Goal: Transaction & Acquisition: Purchase product/service

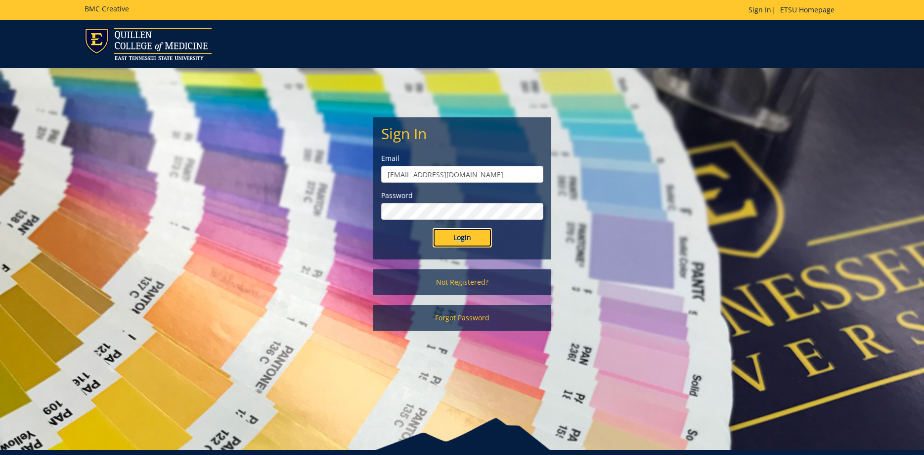
click at [458, 236] on input "Login" at bounding box center [462, 238] width 59 height 20
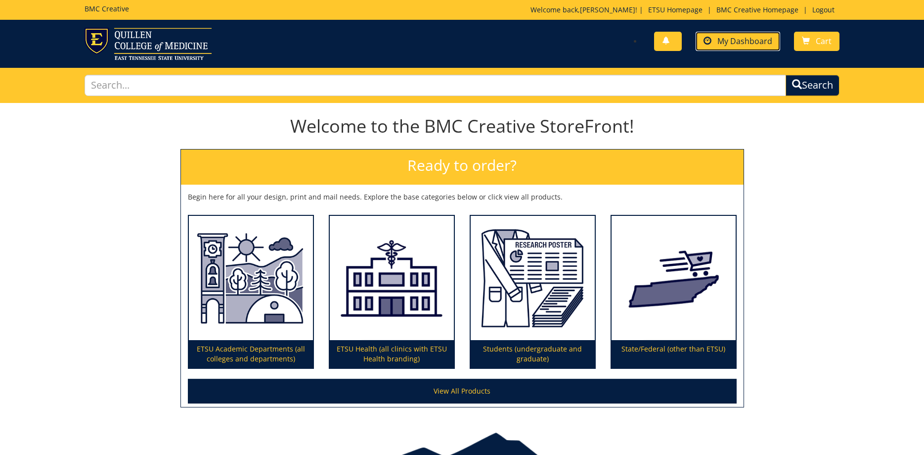
click at [753, 35] on link "My Dashboard" at bounding box center [738, 41] width 85 height 19
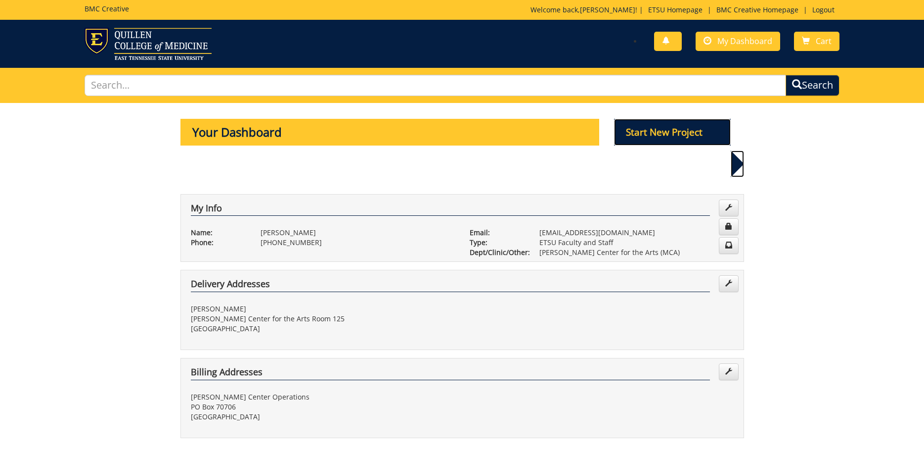
click at [663, 140] on p "Start New Project" at bounding box center [672, 132] width 117 height 27
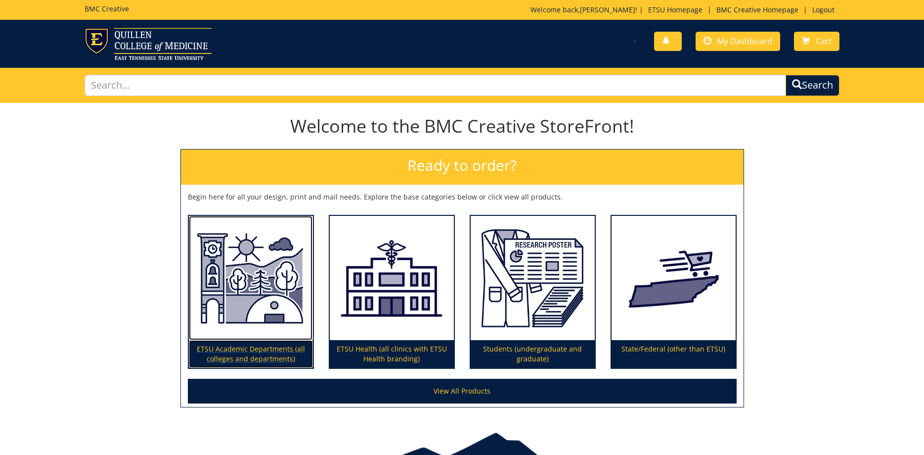
click at [276, 285] on img at bounding box center [251, 278] width 124 height 125
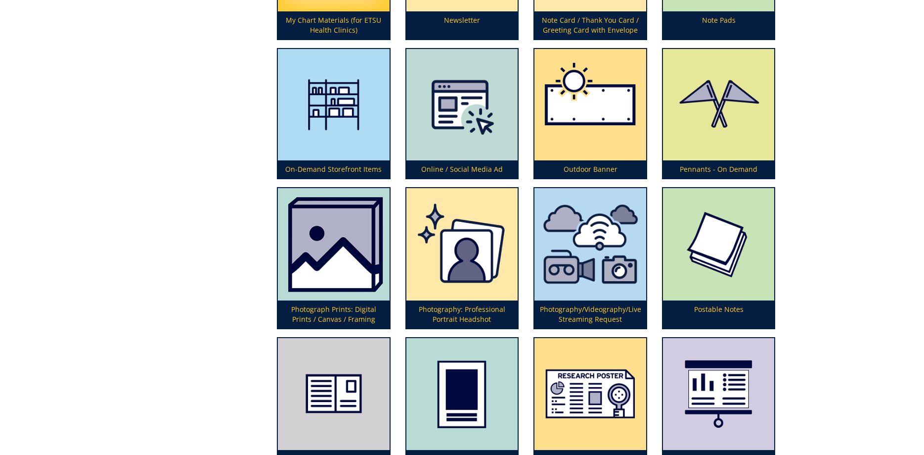
scroll to position [2472, 0]
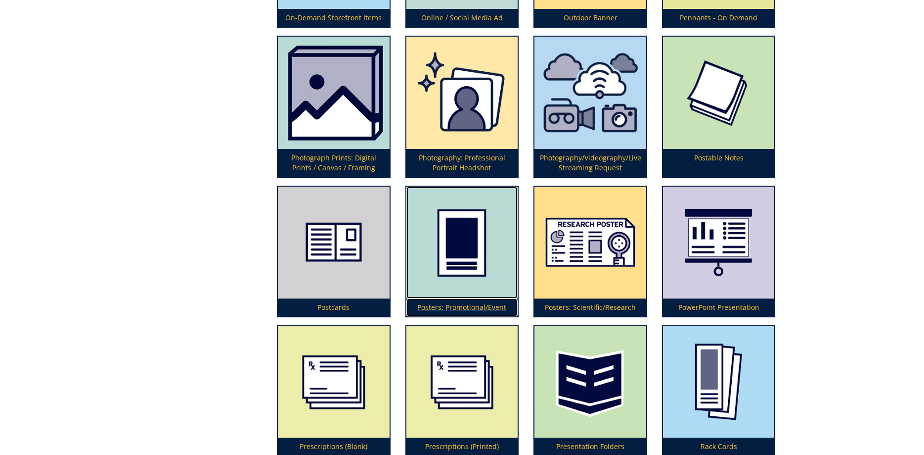
click at [477, 255] on img at bounding box center [463, 242] width 112 height 112
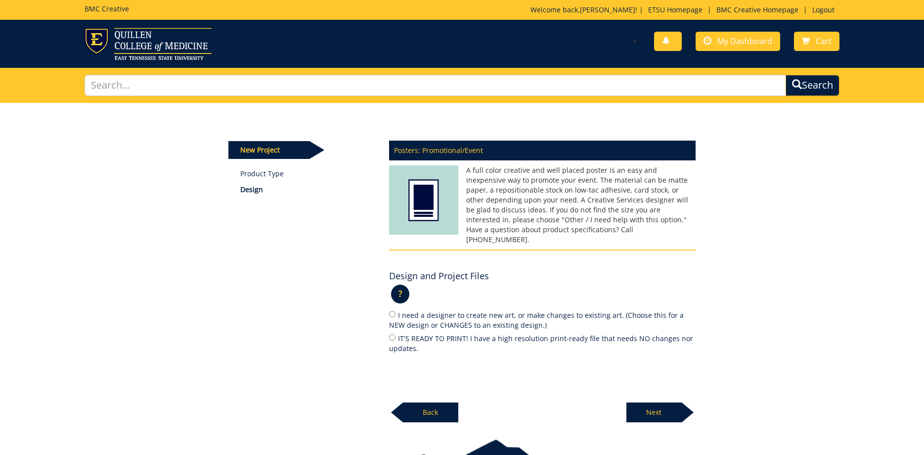
click at [423, 332] on label "IT'S READY TO PRINT! I have a high resolution print-ready file that needs NO ch…" at bounding box center [542, 342] width 307 height 21
click at [396, 334] on input "IT'S READY TO PRINT! I have a high resolution print-ready file that needs NO ch…" at bounding box center [392, 337] width 6 height 6
radio input "true"
drag, startPoint x: 665, startPoint y: 407, endPoint x: 628, endPoint y: 368, distance: 53.5
click at [665, 407] on p "Next" at bounding box center [654, 412] width 55 height 20
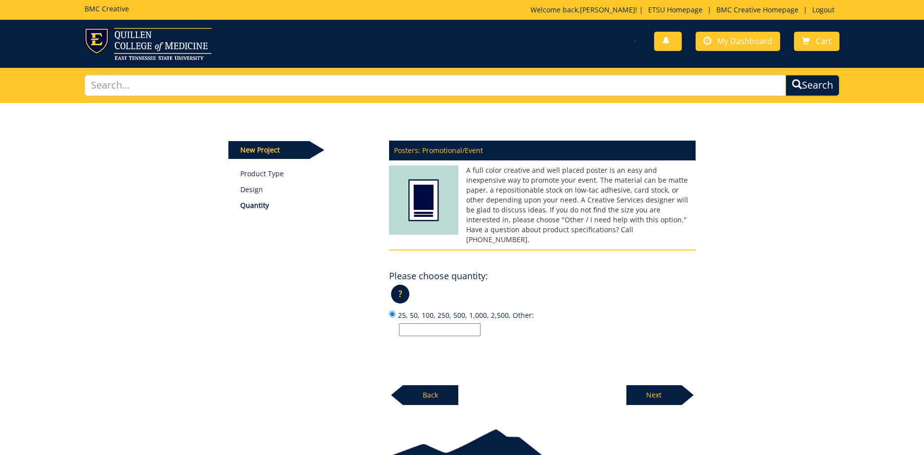
click at [431, 323] on input "25, 50, 100, 250, 500, 1,000, 2,500, Other:" at bounding box center [440, 329] width 82 height 13
click at [442, 323] on input "25, 50, 100, 250, 500, 1,000, 2,500, Other:" at bounding box center [440, 329] width 82 height 13
type input "50"
click at [669, 385] on p "Next" at bounding box center [654, 395] width 55 height 20
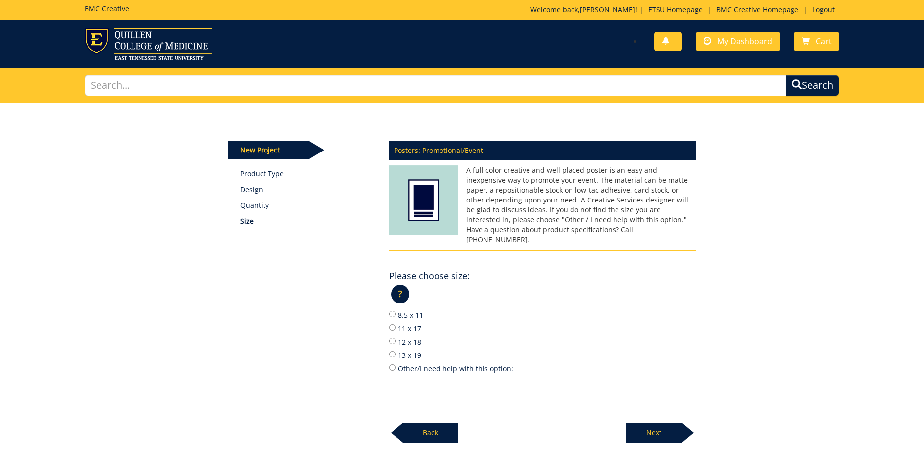
click at [417, 323] on label "11 x 17" at bounding box center [542, 328] width 307 height 11
click at [396, 324] on input "11 x 17" at bounding box center [392, 327] width 6 height 6
radio input "true"
click at [675, 430] on p "Next" at bounding box center [654, 432] width 55 height 20
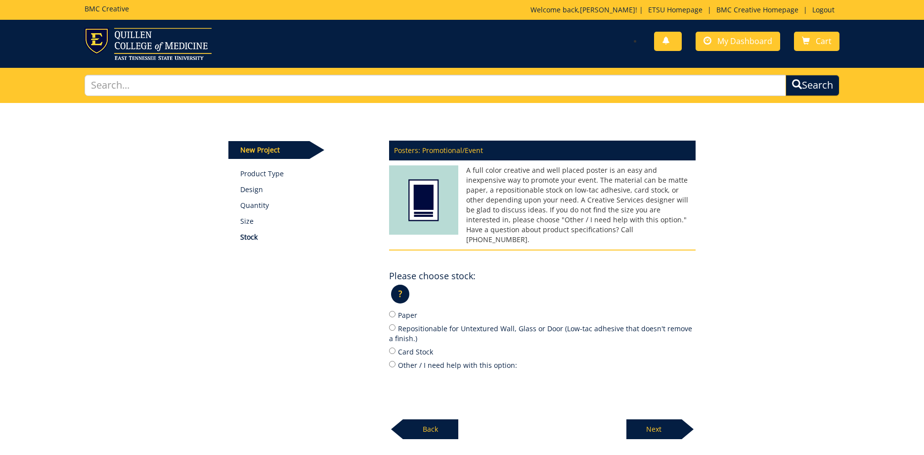
click at [669, 419] on p "Next" at bounding box center [654, 429] width 55 height 20
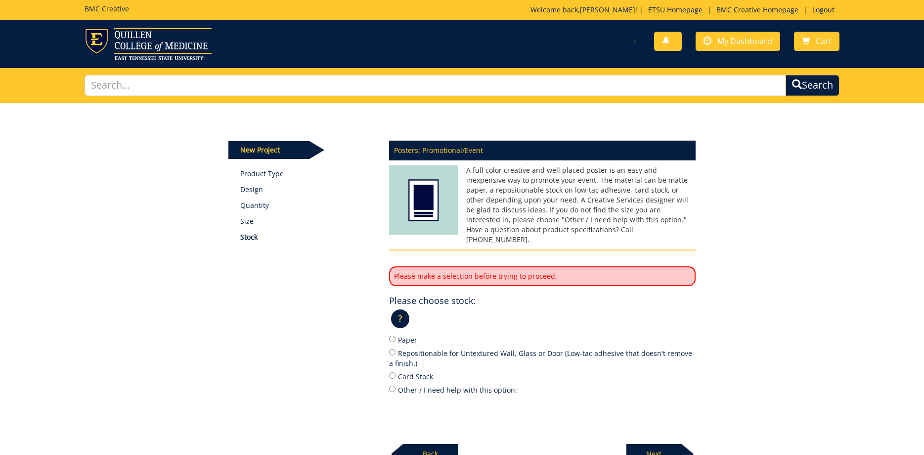
click at [410, 370] on label "Card Stock" at bounding box center [542, 375] width 307 height 11
click at [396, 372] on input "Card Stock" at bounding box center [392, 375] width 6 height 6
radio input "true"
click at [667, 446] on p "Next" at bounding box center [654, 454] width 55 height 20
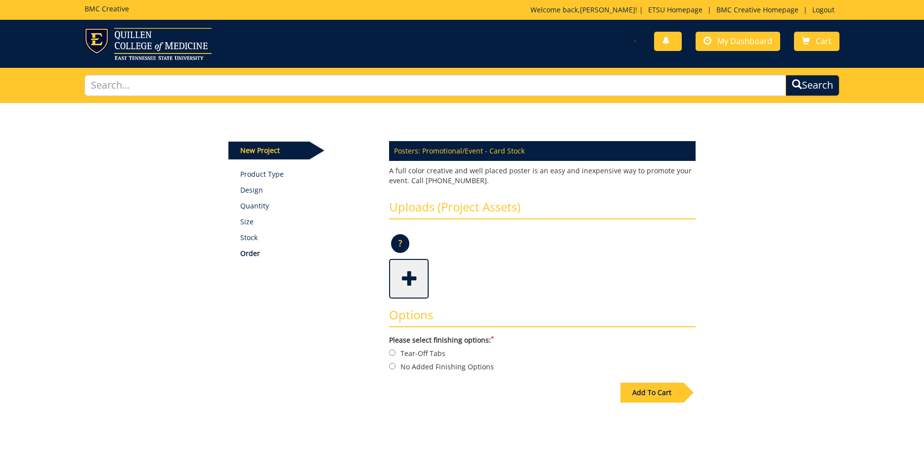
scroll to position [50, 0]
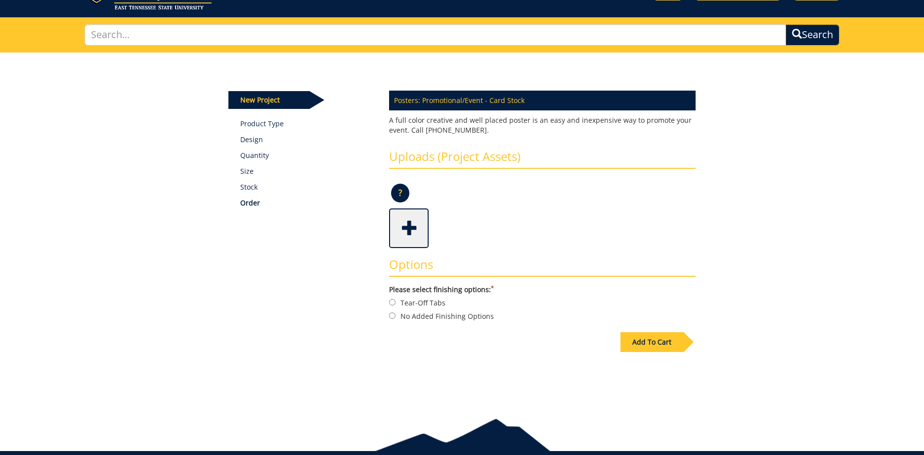
click at [419, 223] on span at bounding box center [410, 227] width 40 height 35
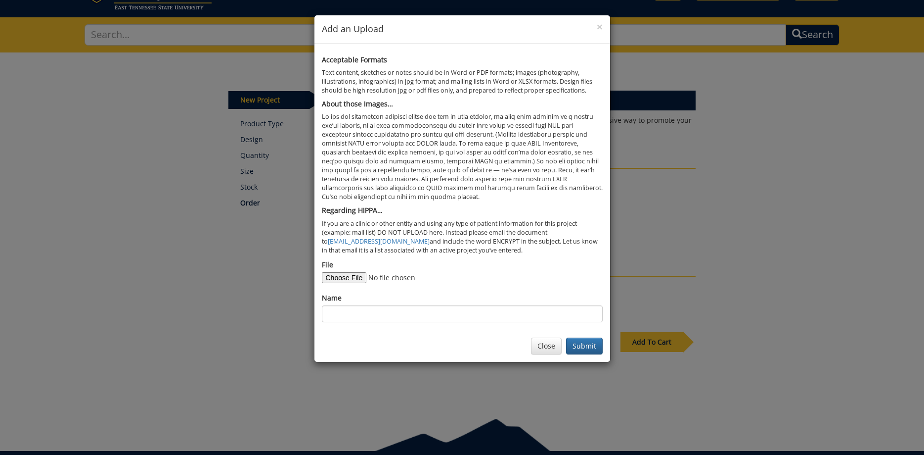
click at [335, 284] on form "File Name" at bounding box center [462, 291] width 281 height 62
click at [339, 278] on input "File" at bounding box center [389, 277] width 135 height 11
type input "C:\fakepath\ChristmasWithTheCelts_PrintVer2.pdf"
click at [451, 311] on input "Name" at bounding box center [462, 313] width 281 height 17
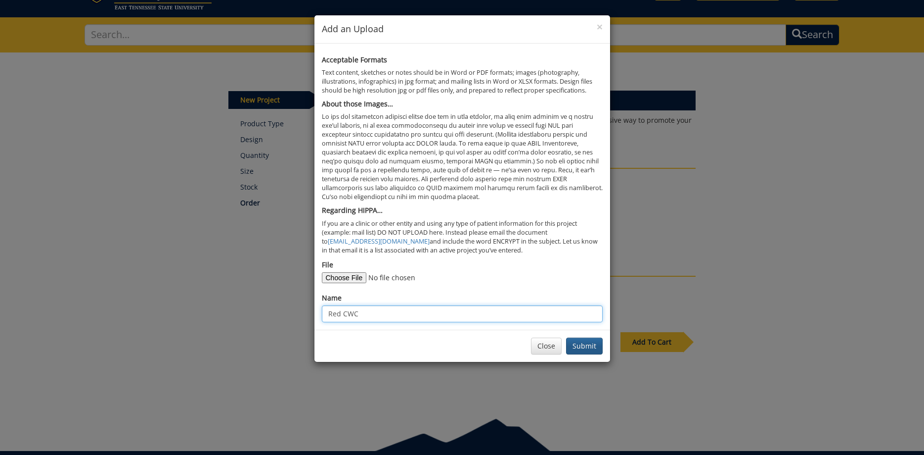
type input "Red CWC"
click at [591, 349] on button "Submit" at bounding box center [584, 345] width 37 height 17
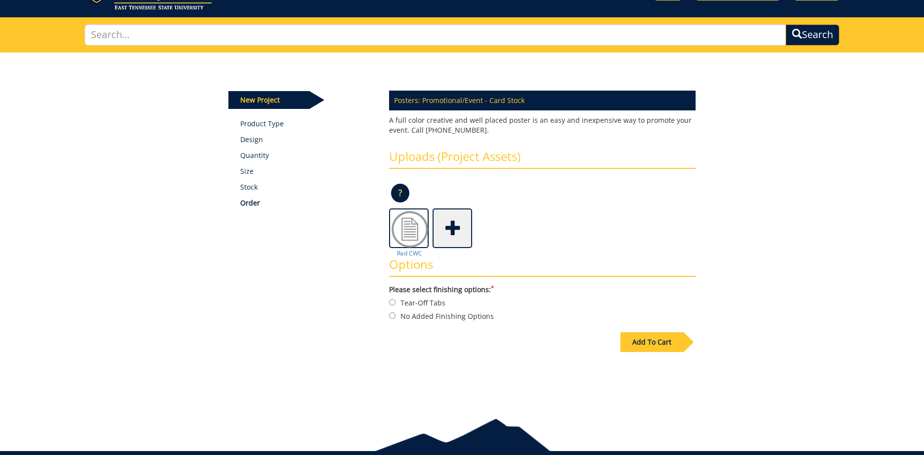
click at [454, 235] on span at bounding box center [454, 227] width 40 height 35
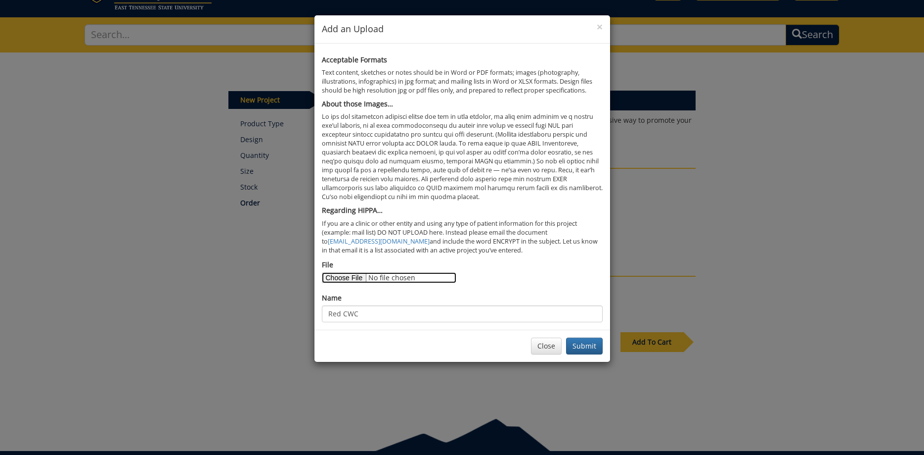
click at [335, 279] on input "File" at bounding box center [389, 277] width 135 height 11
type input "C:\fakepath\ChristmasWithTheCelts_Print.pdf"
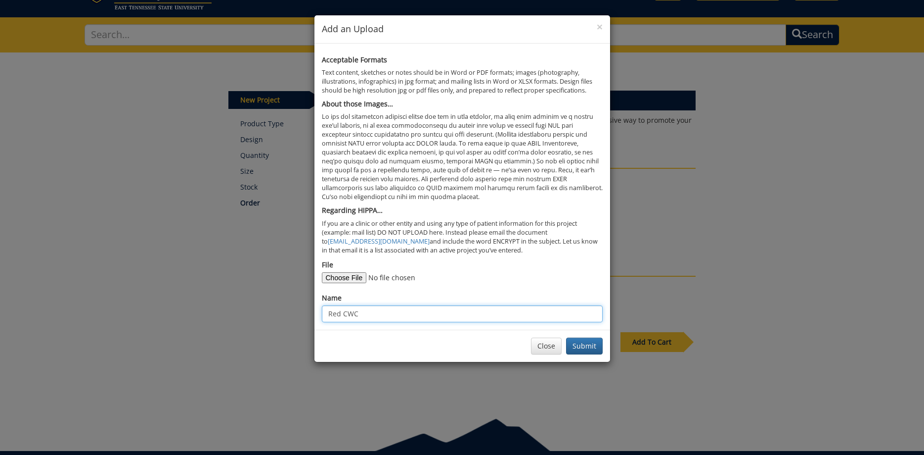
drag, startPoint x: 355, startPoint y: 317, endPoint x: 273, endPoint y: 313, distance: 82.7
click at [322, 313] on input "Red CWC" at bounding box center [462, 313] width 281 height 17
type input "Black CWC"
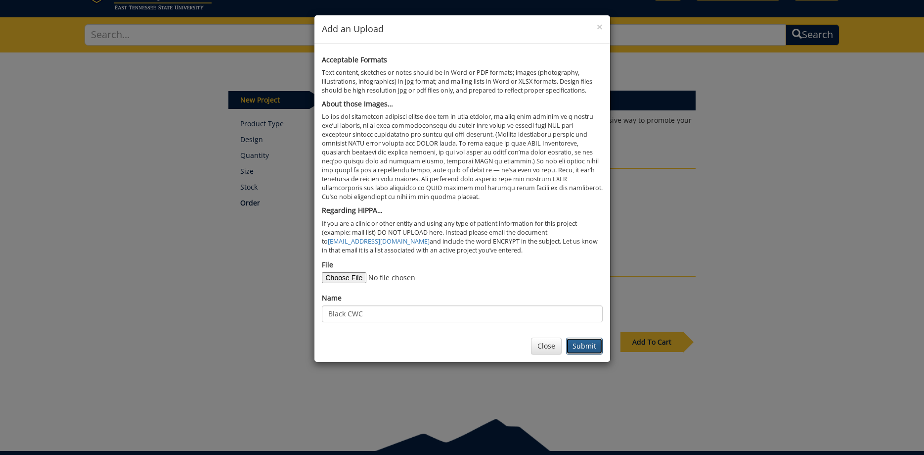
click at [602, 348] on button "Submit" at bounding box center [584, 345] width 37 height 17
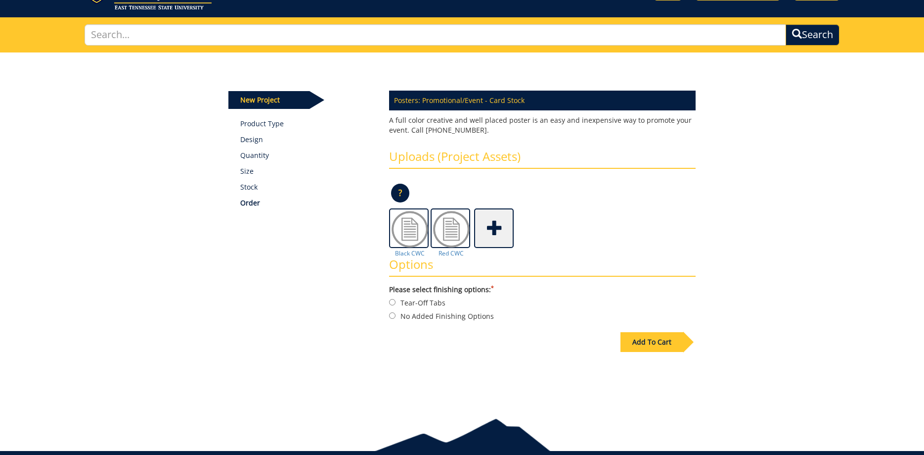
click at [483, 229] on span at bounding box center [495, 227] width 40 height 35
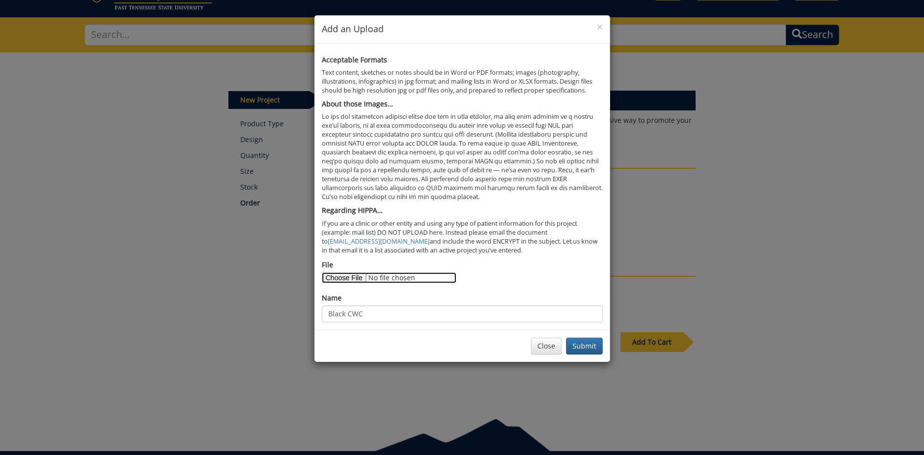
click at [339, 275] on input "File" at bounding box center [389, 277] width 135 height 11
type input "C:\fakepath\ChristmasWithTheCelts_PrintVersion3.pdf"
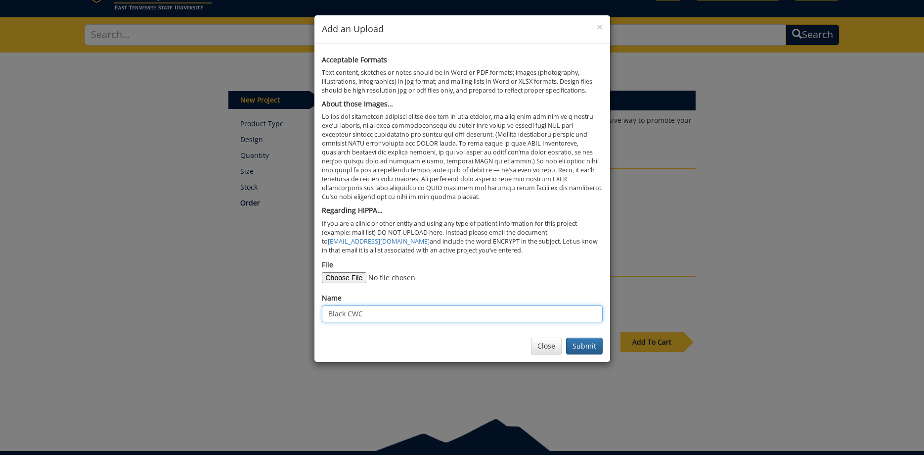
drag, startPoint x: 378, startPoint y: 314, endPoint x: 368, endPoint y: 315, distance: 10.5
click at [368, 315] on input "Black CWC" at bounding box center [462, 313] width 281 height 17
type input "Black CWC QR Code"
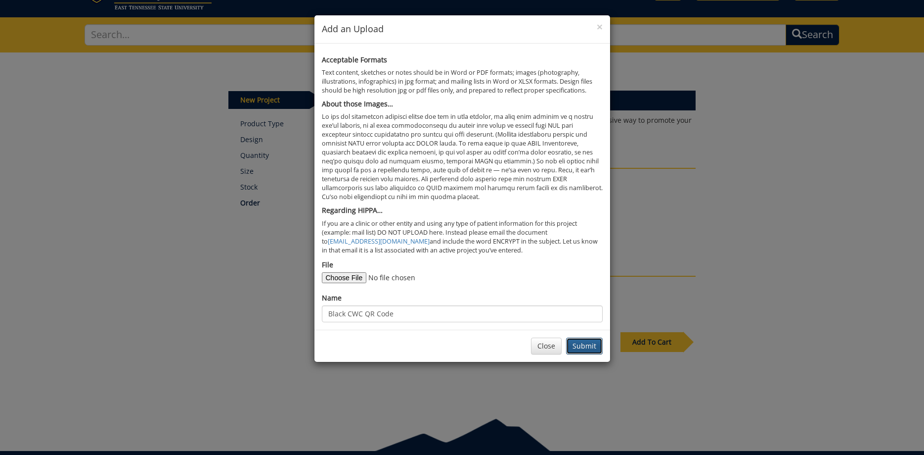
click at [572, 345] on button "Submit" at bounding box center [584, 345] width 37 height 17
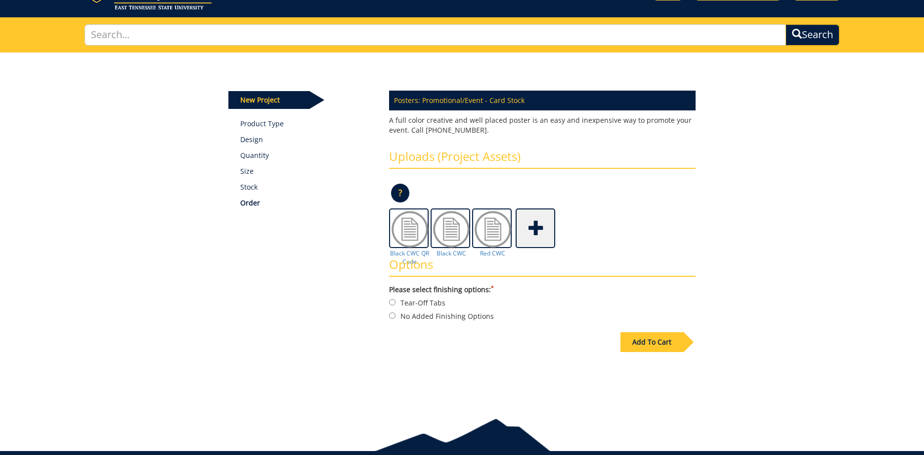
click at [533, 226] on span at bounding box center [537, 227] width 40 height 35
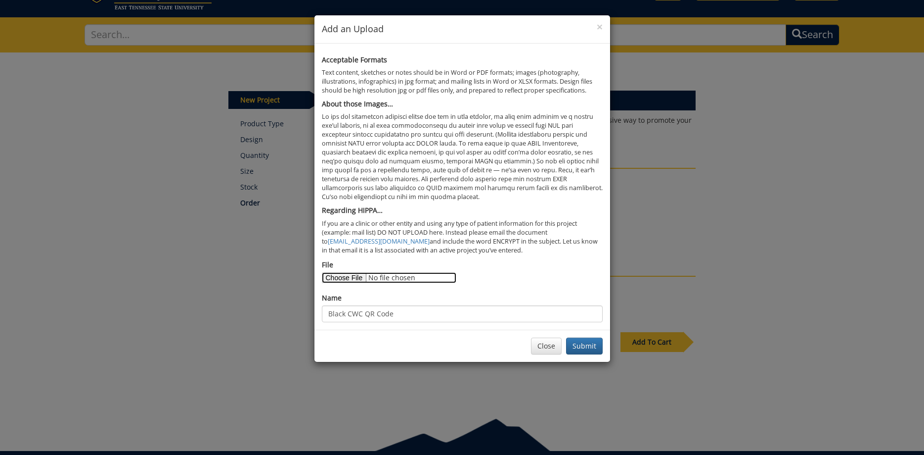
click at [341, 282] on input "File" at bounding box center [389, 277] width 135 height 11
type input "C:\fakepath\ChristmasWithTheCelts_PrintVersion1.pdf"
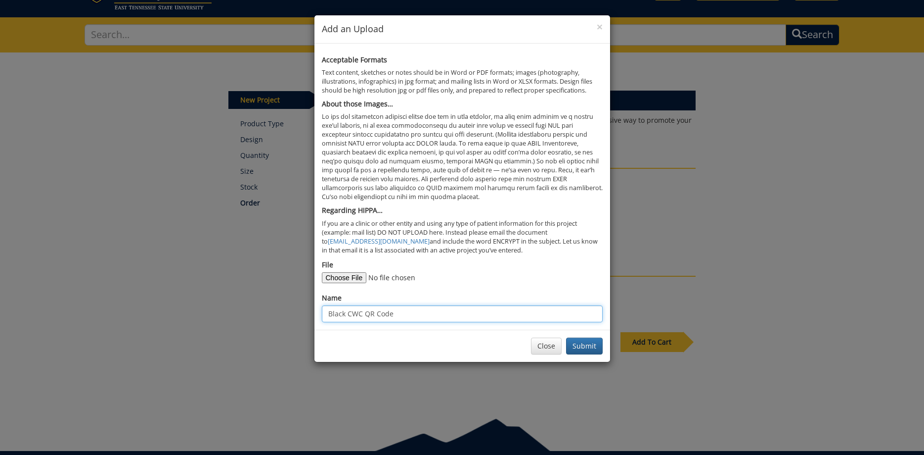
drag, startPoint x: 347, startPoint y: 315, endPoint x: 310, endPoint y: 316, distance: 37.1
click at [322, 316] on input "Black CWC QR Code" at bounding box center [462, 313] width 281 height 17
click at [370, 315] on input "Blue CWC QR Code" at bounding box center [462, 313] width 281 height 17
drag, startPoint x: 389, startPoint y: 311, endPoint x: 360, endPoint y: 315, distance: 29.4
click at [360, 315] on input "Blue CWC QR Code" at bounding box center [462, 313] width 281 height 17
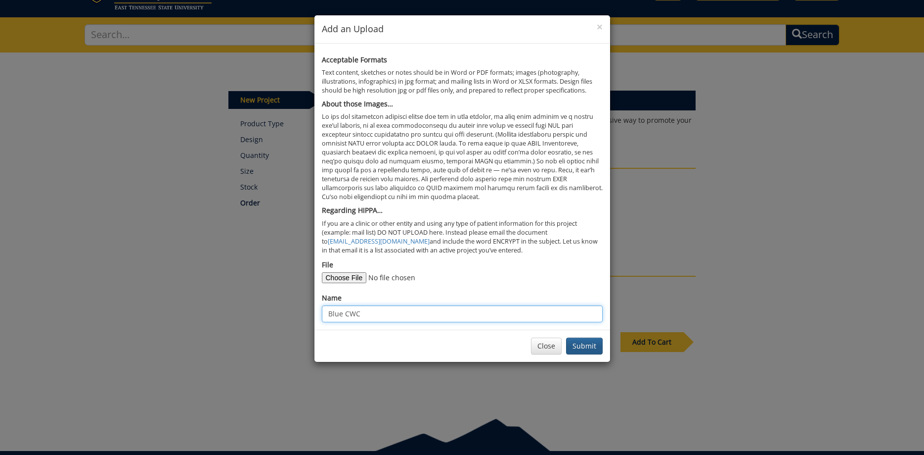
type input "Blue CWC"
click at [587, 346] on button "Submit" at bounding box center [584, 345] width 37 height 17
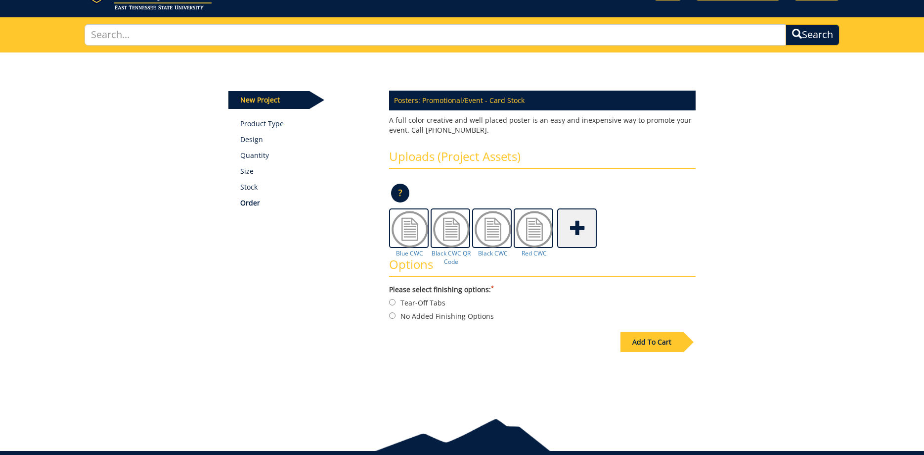
click at [437, 315] on label "No Added Finishing Options" at bounding box center [542, 315] width 307 height 11
click at [396, 315] on input "No Added Finishing Options" at bounding box center [392, 315] width 6 height 6
radio input "true"
click at [677, 342] on div "Add To Cart" at bounding box center [652, 342] width 63 height 20
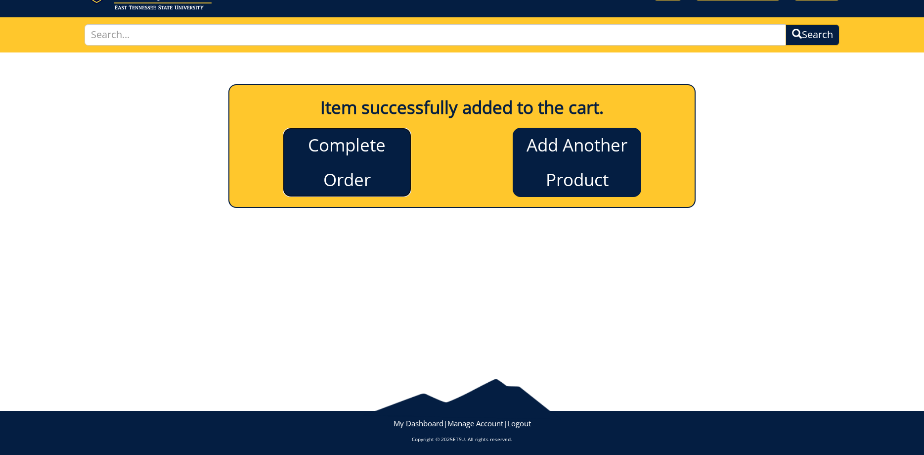
click at [346, 149] on link "Complete Order" at bounding box center [347, 162] width 129 height 69
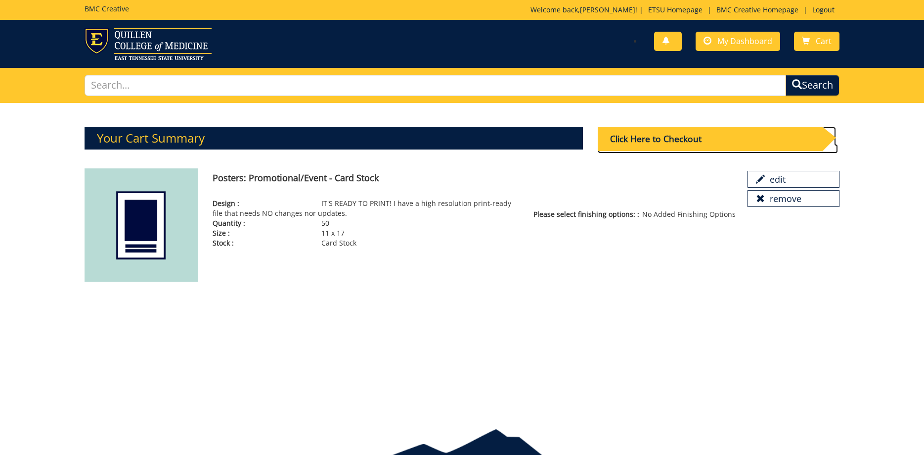
click at [690, 139] on div "Click Here to Checkout" at bounding box center [710, 139] width 225 height 24
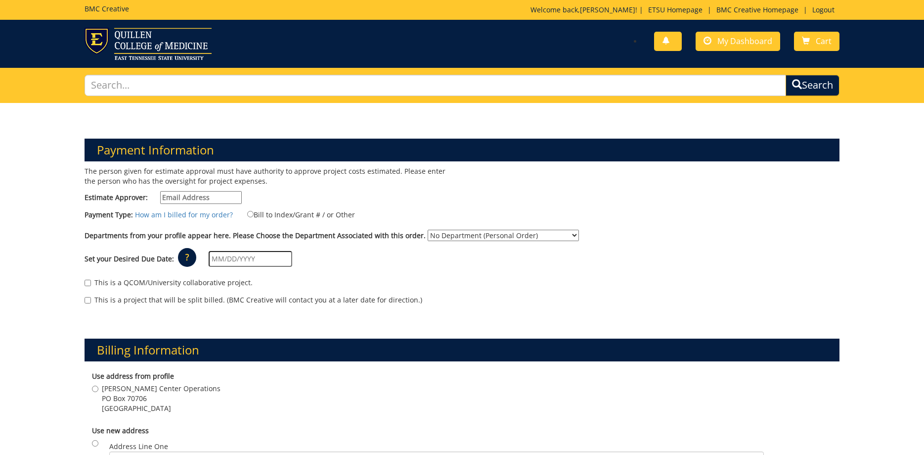
click at [192, 200] on input "Estimate Approver:" at bounding box center [201, 197] width 82 height 13
type input "[EMAIL_ADDRESS][DOMAIN_NAME]"
click at [292, 214] on label "Bill to Index/Grant # / or Other" at bounding box center [295, 214] width 120 height 11
click at [254, 214] on input "Bill to Index/Grant # / or Other" at bounding box center [250, 214] width 6 height 6
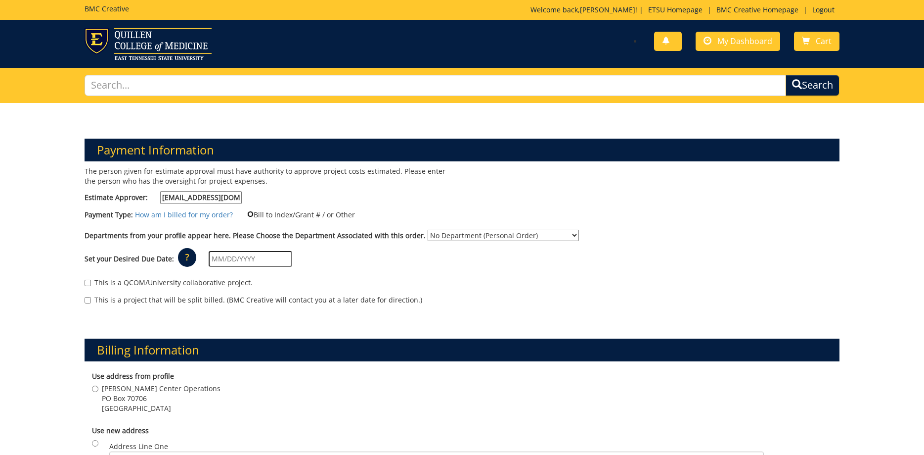
radio input "true"
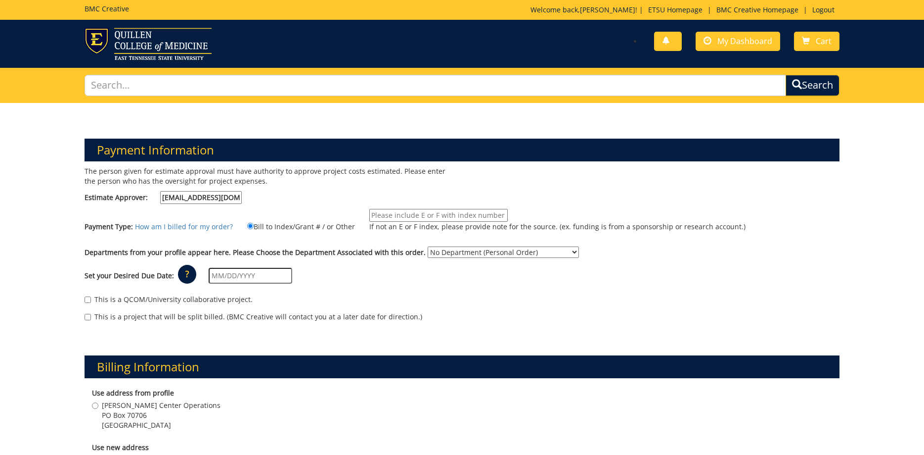
click at [415, 214] on input "If not an E or F index, please provide note for the source. (ex. funding is fro…" at bounding box center [438, 215] width 138 height 13
type input "10-28400-100000-100-75450-300-999-999-999"
click at [428, 246] on select "No Department (Personal Order) Martin Center for the Arts (MCA)" at bounding box center [503, 251] width 151 height 11
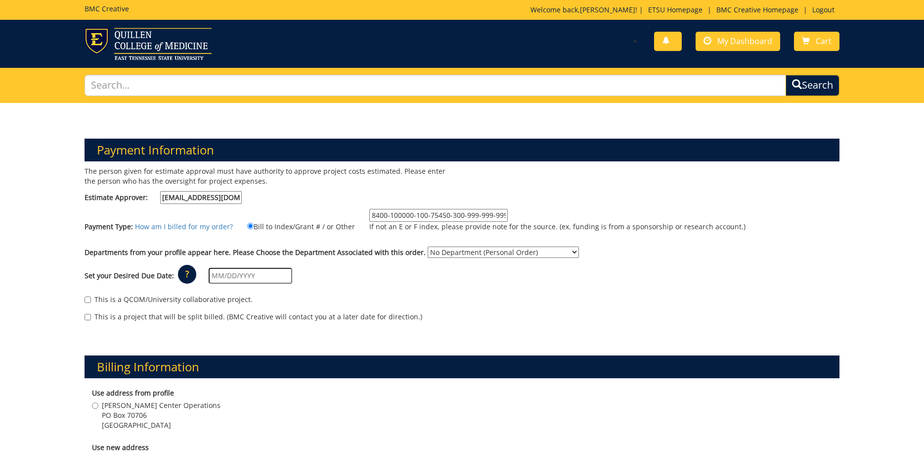
select select "271"
click option "Martin Center for the Arts (MCA)" at bounding box center [0, 0] width 0 height 0
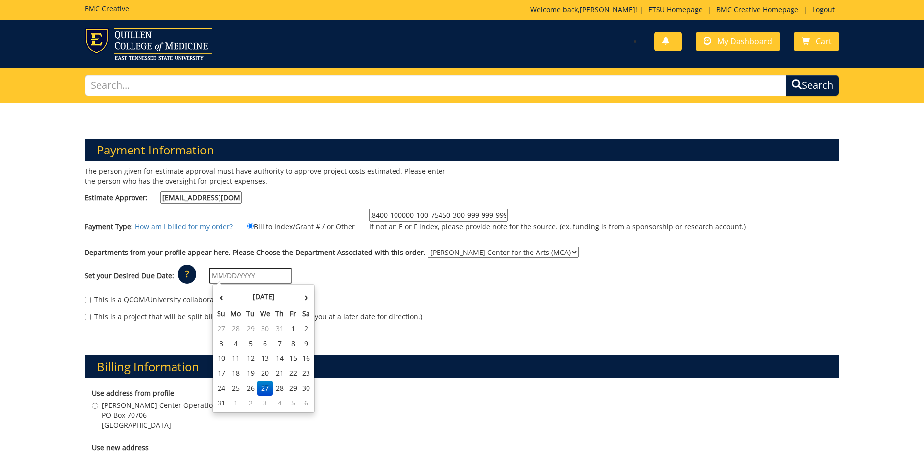
click at [270, 273] on input "text" at bounding box center [251, 276] width 84 height 16
click at [251, 401] on td "2" at bounding box center [251, 402] width 14 height 15
type input "[DATE]"
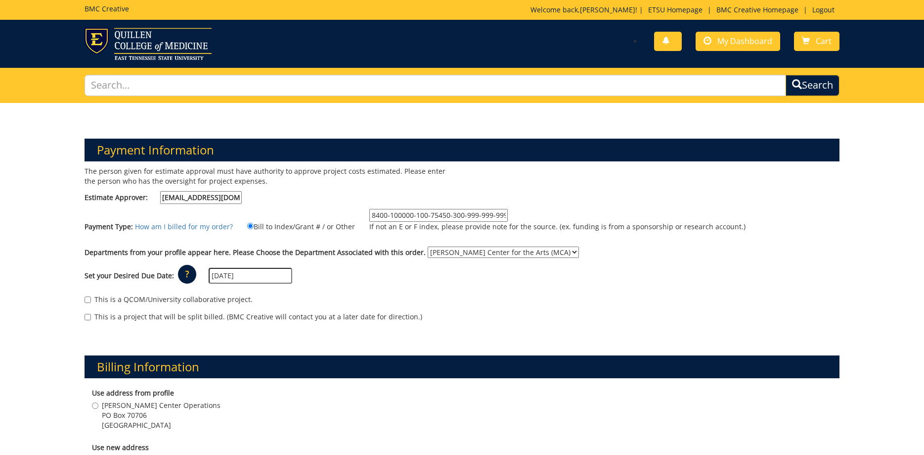
click at [399, 298] on div "This is a QCOM/University collaborative project." at bounding box center [463, 301] width 756 height 15
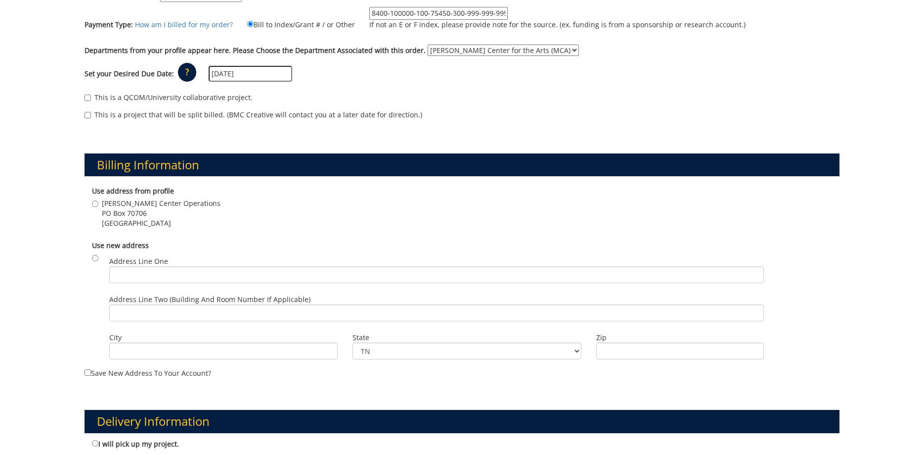
scroll to position [303, 0]
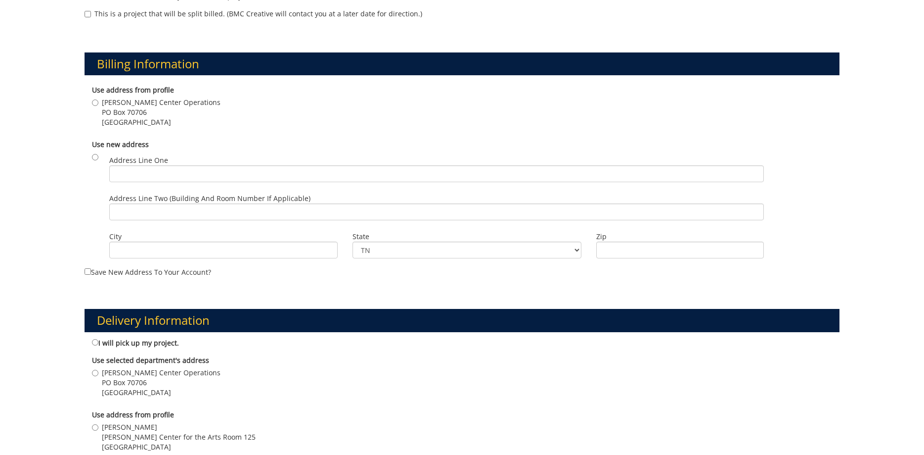
click at [109, 100] on span "Martin Center Operations" at bounding box center [161, 102] width 119 height 10
click at [98, 100] on input "Martin Center Operations PO Box 70706 Johnson City , TN 37614" at bounding box center [95, 102] width 6 height 6
radio input "true"
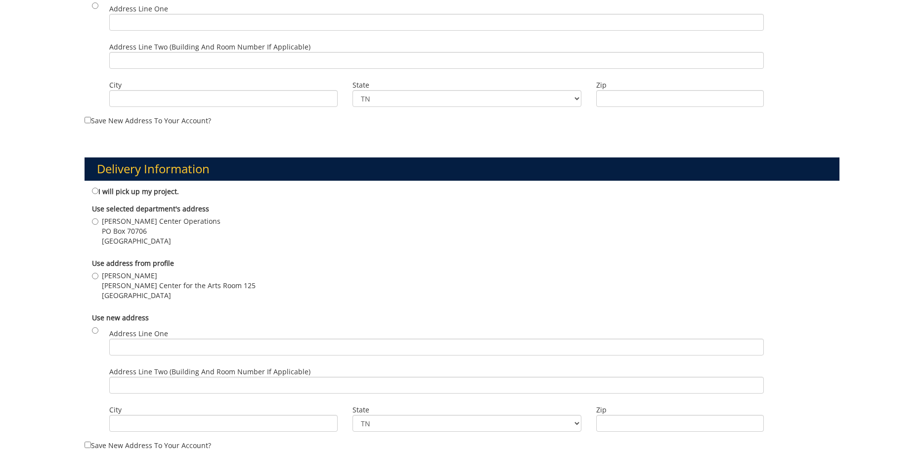
click at [132, 294] on span "Johnson City , TN 37614" at bounding box center [179, 295] width 154 height 10
click at [98, 279] on input "Sara Allen Martin Center for the Arts Room 125 Johnson City , TN 37614" at bounding box center [95, 276] width 6 height 6
radio input "true"
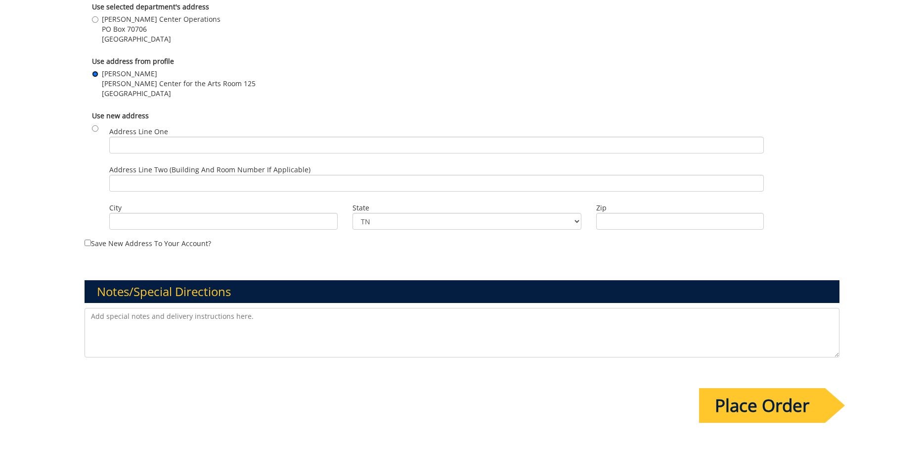
scroll to position [758, 0]
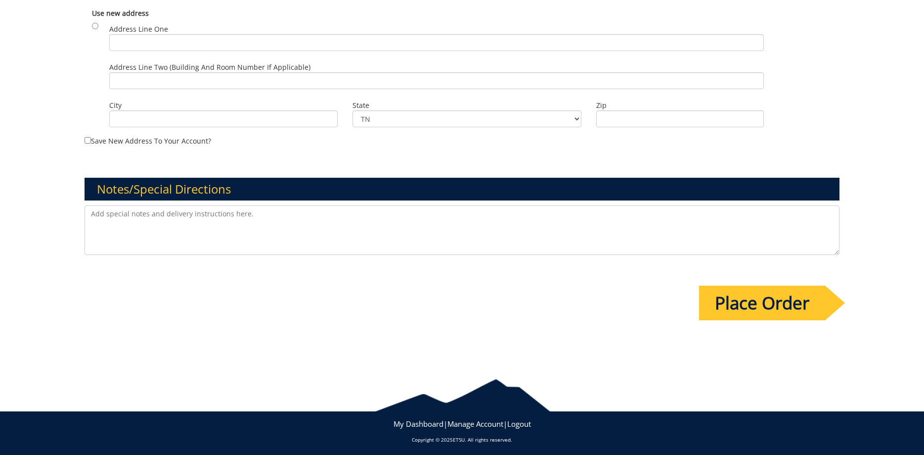
click at [157, 213] on textarea at bounding box center [463, 229] width 756 height 49
type textarea "C"
click at [155, 222] on textarea "Black CWC - QTY 2 RED CWC - QTY Blue CWC - QTY BlackC CWC QR Code - QTY" at bounding box center [463, 229] width 756 height 49
click at [173, 232] on textarea "Black CWC - QTY 2 RED CWC - QTY 15 Blue CWC - QTY BlackC CWC QR Code - QTY" at bounding box center [463, 229] width 756 height 49
click at [149, 230] on textarea "Black CWC - QTY 2 RED CWC - QTY 15 Blue CWC - QTY BlackC CWC QR Code - QTY" at bounding box center [463, 229] width 756 height 49
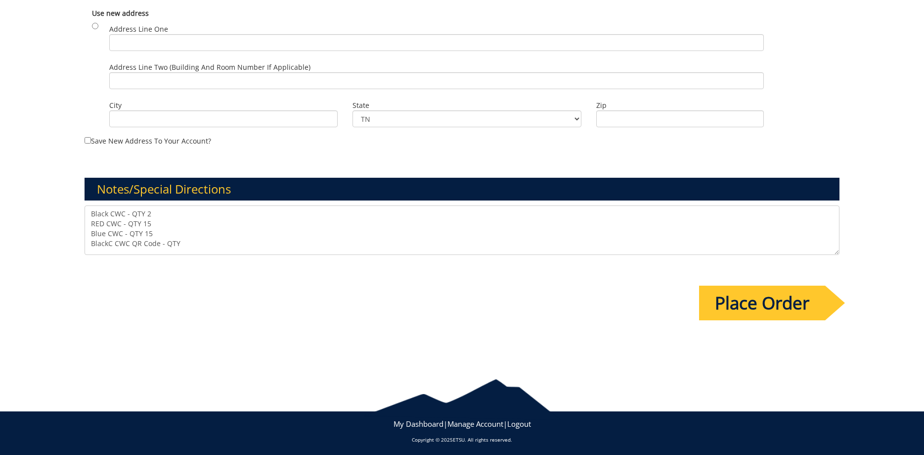
click at [148, 220] on textarea "Black CWC - QTY 2 RED CWC - QTY 15 Blue CWC - QTY 15 BlackC CWC QR Code - QTY" at bounding box center [463, 229] width 756 height 49
click at [160, 231] on textarea "Black CWC - QTY 2 RED CWC - QTY 17 Blue CWC - QTY 15 BlackC CWC QR Code - QTY" at bounding box center [463, 229] width 756 height 49
click at [187, 247] on textarea "Black CWC - QTY 2 RED CWC - QTY 17 Blue CWC - QTY 16 BlackC CWC QR Code - QTY" at bounding box center [463, 229] width 756 height 49
click at [148, 225] on textarea "Black CWC - QTY 2 RED CWC - QTY 17 Blue CWC - QTY 16 BlackC CWC QR Code - QTY" at bounding box center [463, 229] width 756 height 49
click at [199, 238] on textarea "Black CWC - QTY 2 RED CWC - QTY 15 Blue CWC - QTY 15 BlackC CWC QR Code - QTY" at bounding box center [463, 229] width 756 height 49
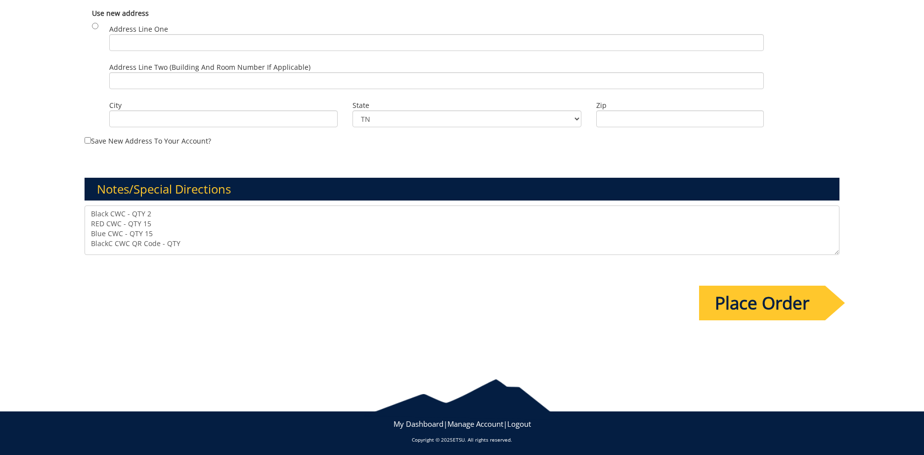
click at [199, 240] on textarea "Black CWC - QTY 2 RED CWC - QTY 15 Blue CWC - QTY 15 BlackC CWC QR Code - QTY" at bounding box center [463, 229] width 756 height 49
click at [108, 237] on textarea "Black CWC - QTY 2 RED CWC - QTY 15 Blue CWC - QTY 15 BlackC CWC QR Code - QTY 1…" at bounding box center [463, 229] width 756 height 49
click at [192, 242] on textarea "Black CWC - QTY 2 RED CWC - QTY 15 Blue CWC - QTY 15 Black CWC QR Code - QTY 18…" at bounding box center [463, 229] width 756 height 49
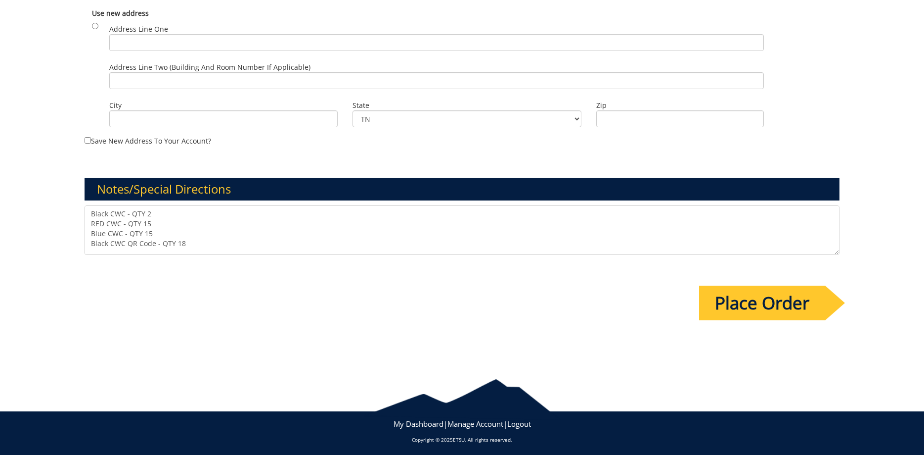
type textarea "Black CWC - QTY 2 RED CWC - QTY 15 Blue CWC - QTY 15 Black CWC QR Code - QTY 18…"
click at [786, 307] on input "Place Order" at bounding box center [762, 302] width 126 height 35
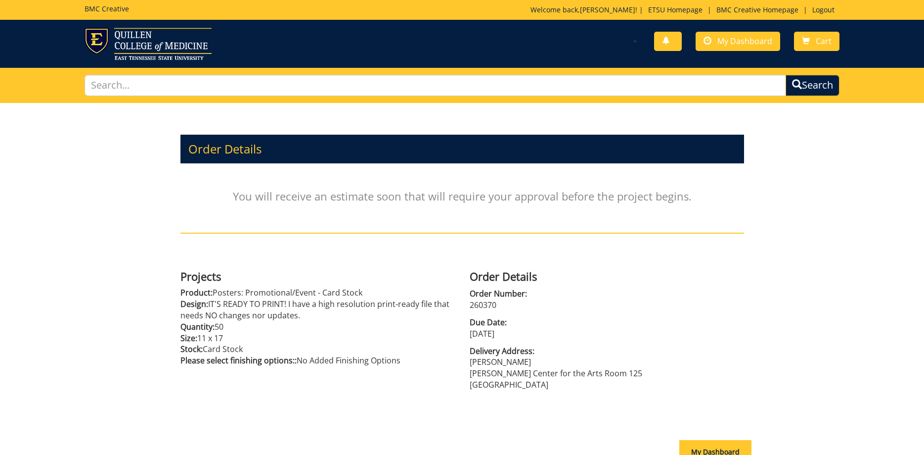
scroll to position [105, 0]
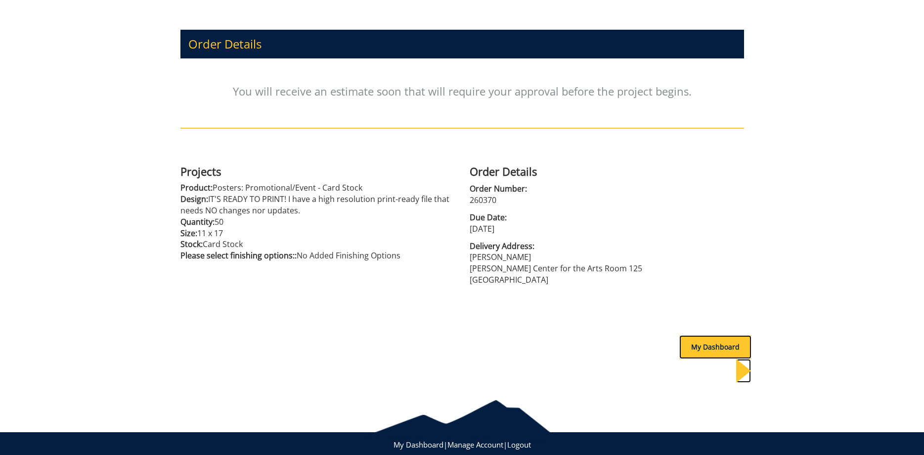
click at [703, 346] on div "My Dashboard" at bounding box center [716, 347] width 72 height 24
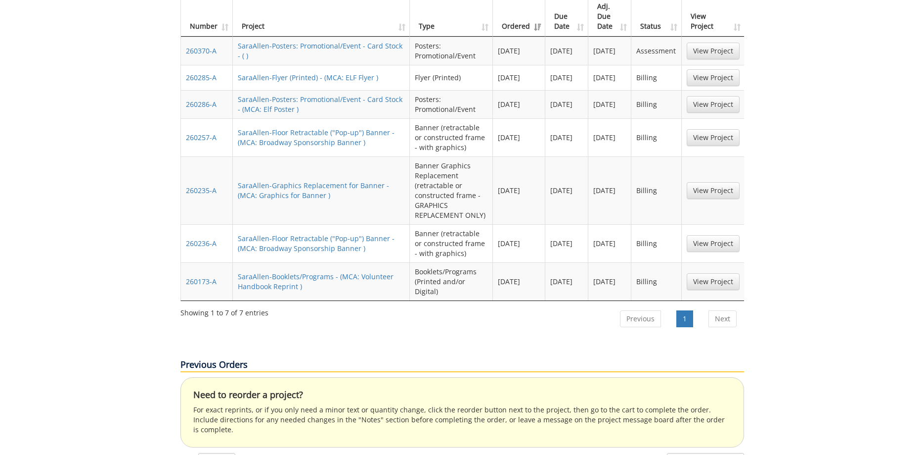
scroll to position [303, 0]
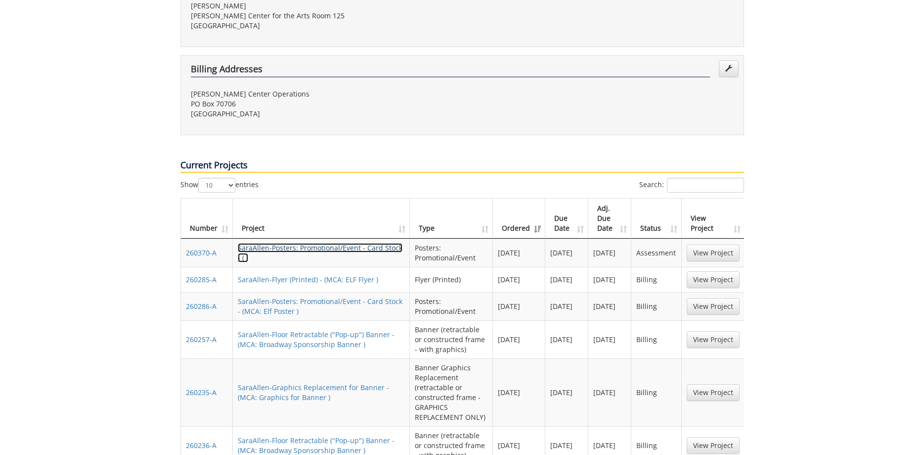
click at [350, 243] on link "SaraAllen-Posters: Promotional/Event - Card Stock - ( )" at bounding box center [320, 252] width 165 height 19
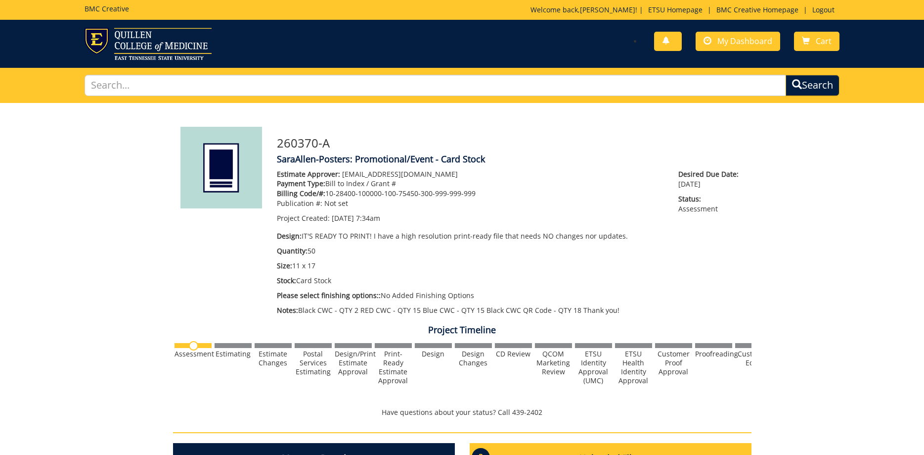
scroll to position [326, 0]
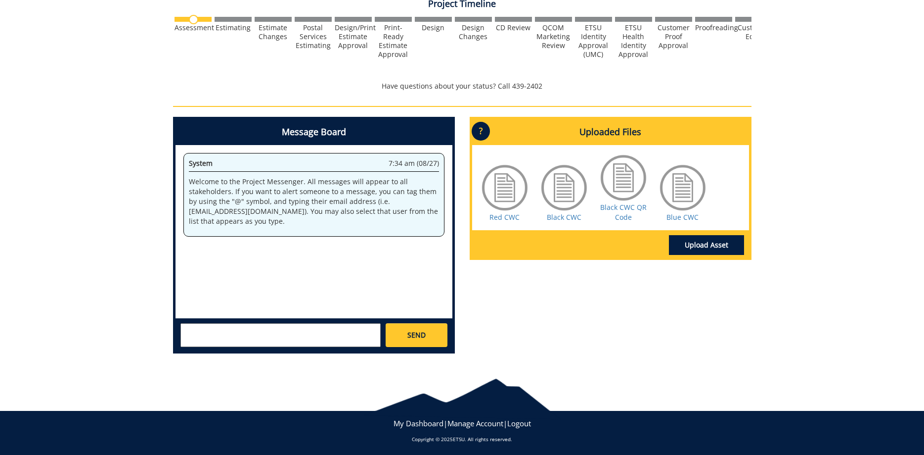
click at [229, 333] on textarea at bounding box center [281, 335] width 200 height 24
click at [252, 327] on textarea "@[PERSON_NAME]" at bounding box center [281, 335] width 200 height 24
click at [214, 327] on textarea "@[PERSON_NAME]" at bounding box center [281, 335] width 200 height 24
drag, startPoint x: 204, startPoint y: 331, endPoint x: 161, endPoint y: 330, distance: 43.0
click at [181, 330] on textarea "@[PERSON_NAME]" at bounding box center [281, 335] width 200 height 24
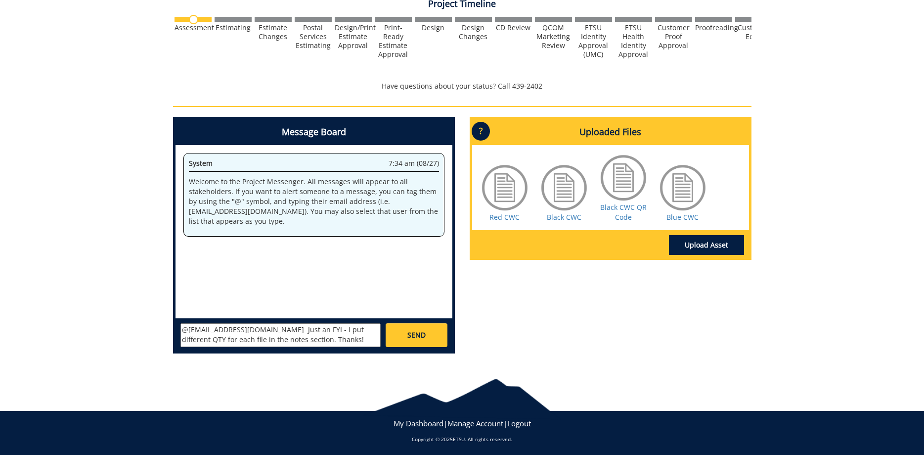
type textarea "@[EMAIL_ADDRESS][DOMAIN_NAME] Just an FYI - I put different QTY for each file i…"
click at [423, 331] on span "SEND" at bounding box center [417, 335] width 18 height 10
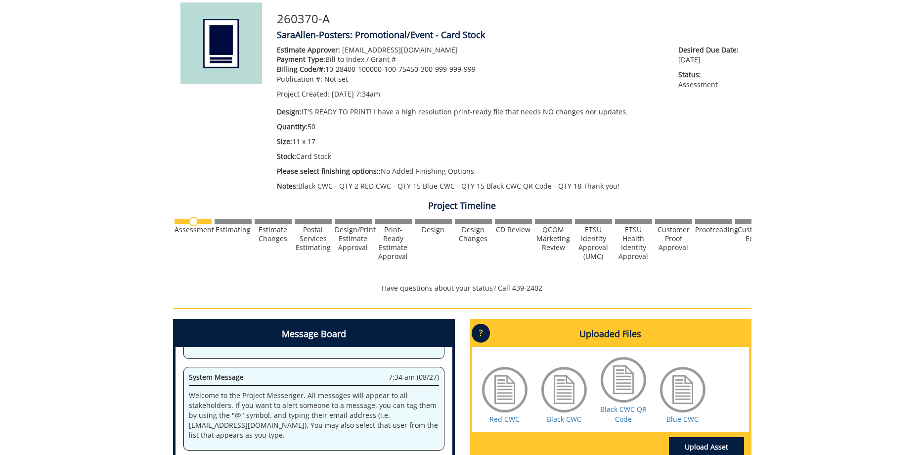
scroll to position [0, 0]
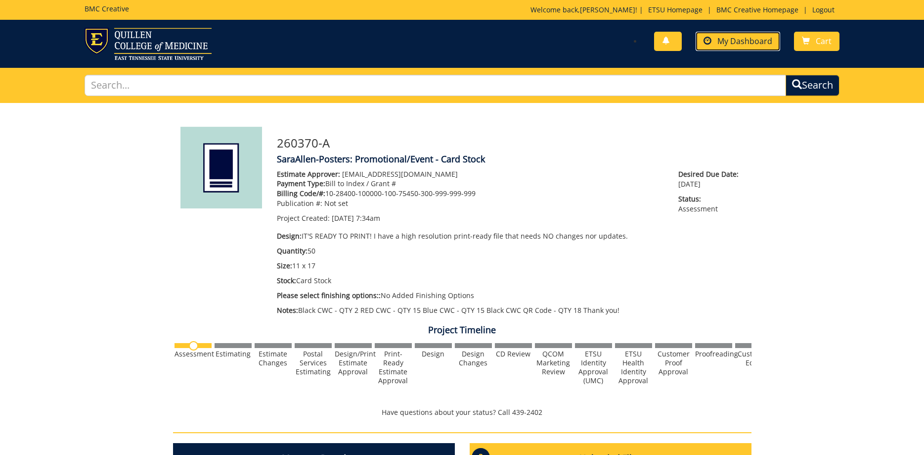
click at [733, 38] on span "My Dashboard" at bounding box center [745, 41] width 55 height 11
